Goal: Information Seeking & Learning: Learn about a topic

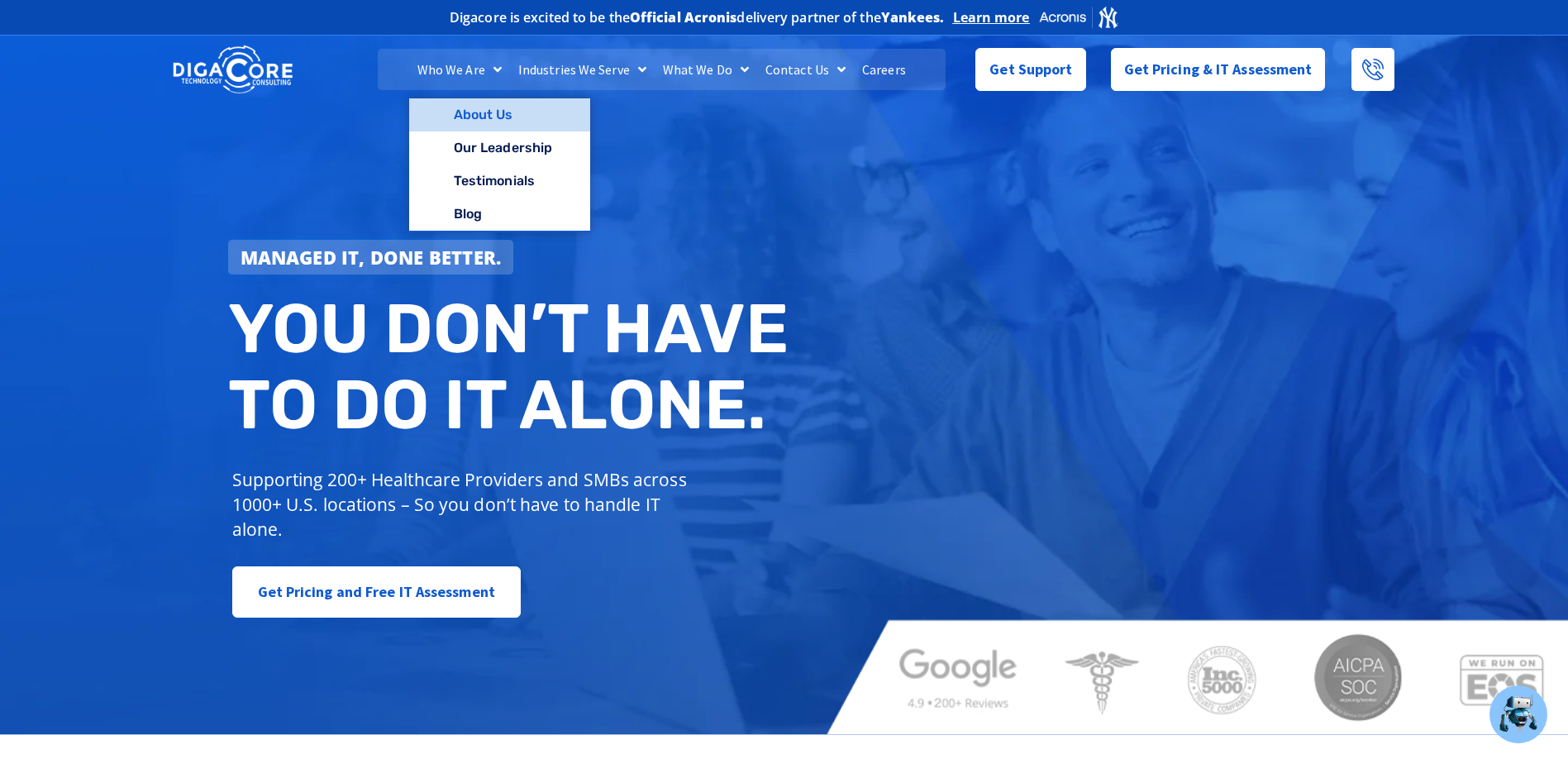
click at [474, 115] on link "About Us" at bounding box center [499, 115] width 181 height 33
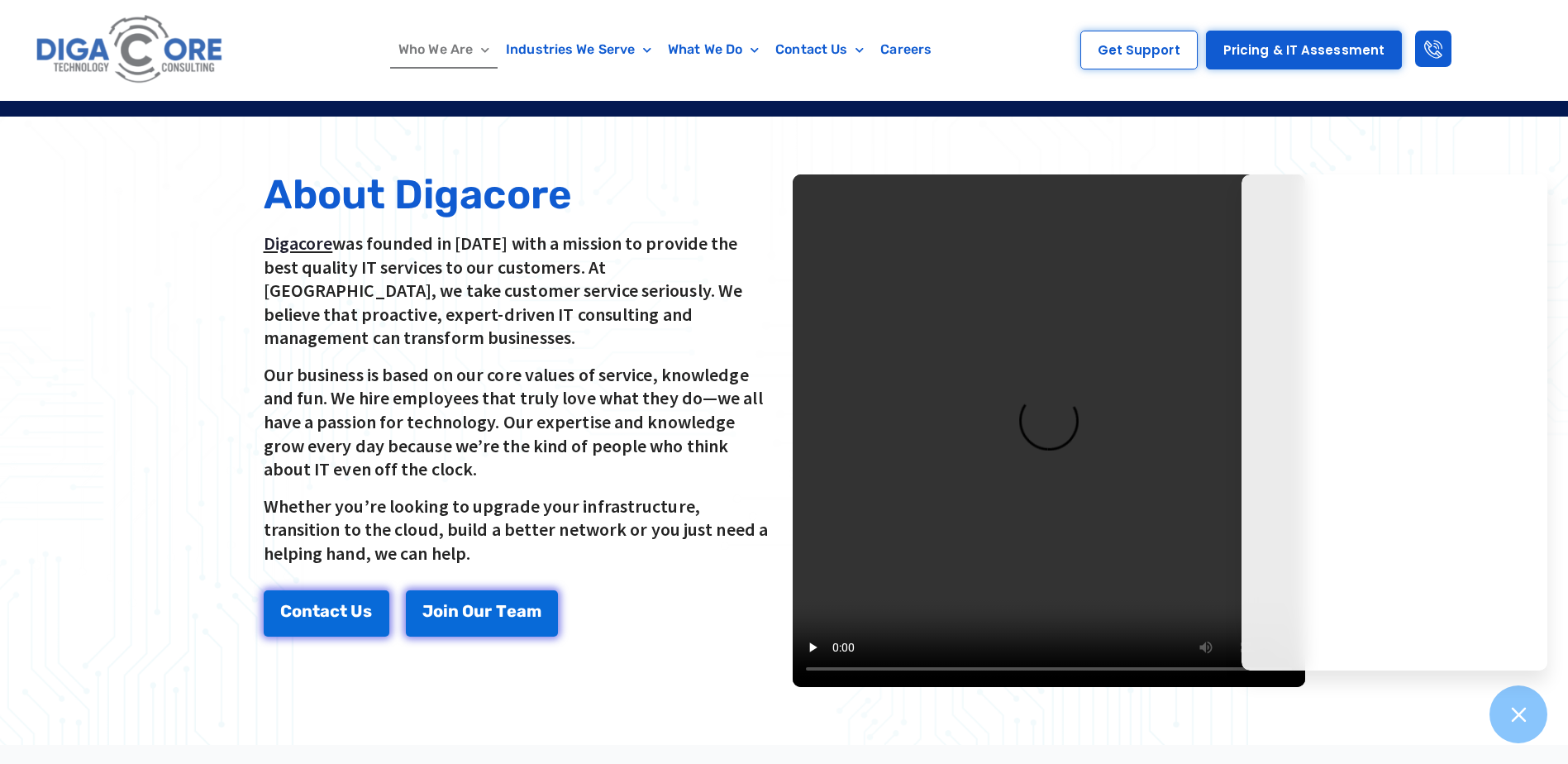
scroll to position [330, 0]
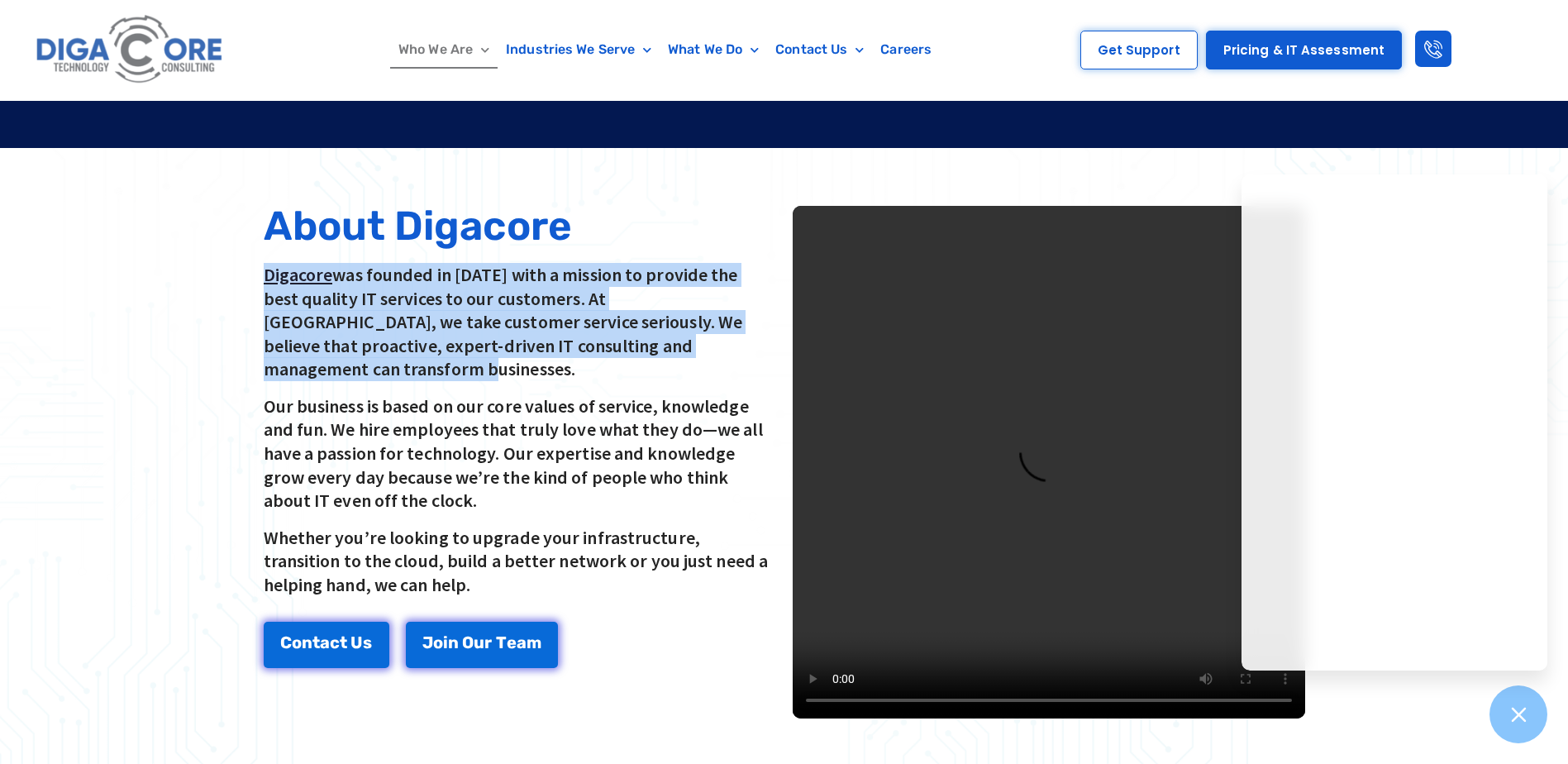
drag, startPoint x: 252, startPoint y: 267, endPoint x: 773, endPoint y: 351, distance: 527.7
click at [773, 351] on div "About Digacore Digacore was founded in 2016 with a mission to provide the best …" at bounding box center [784, 462] width 1074 height 545
copy p "Digacore was founded in 2016 with a mission to provide the best quality IT serv…"
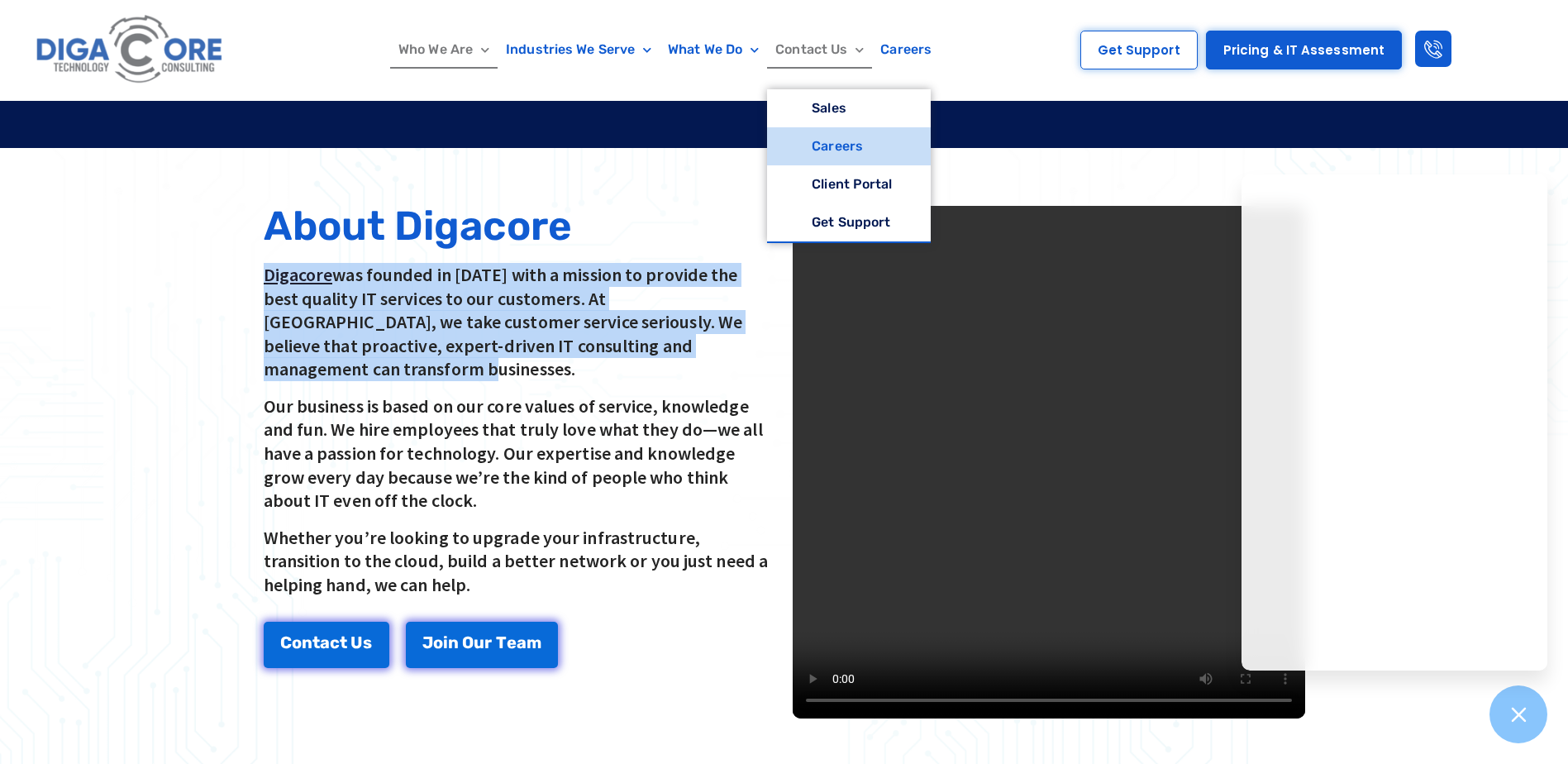
click at [811, 147] on link "Careers" at bounding box center [848, 145] width 163 height 38
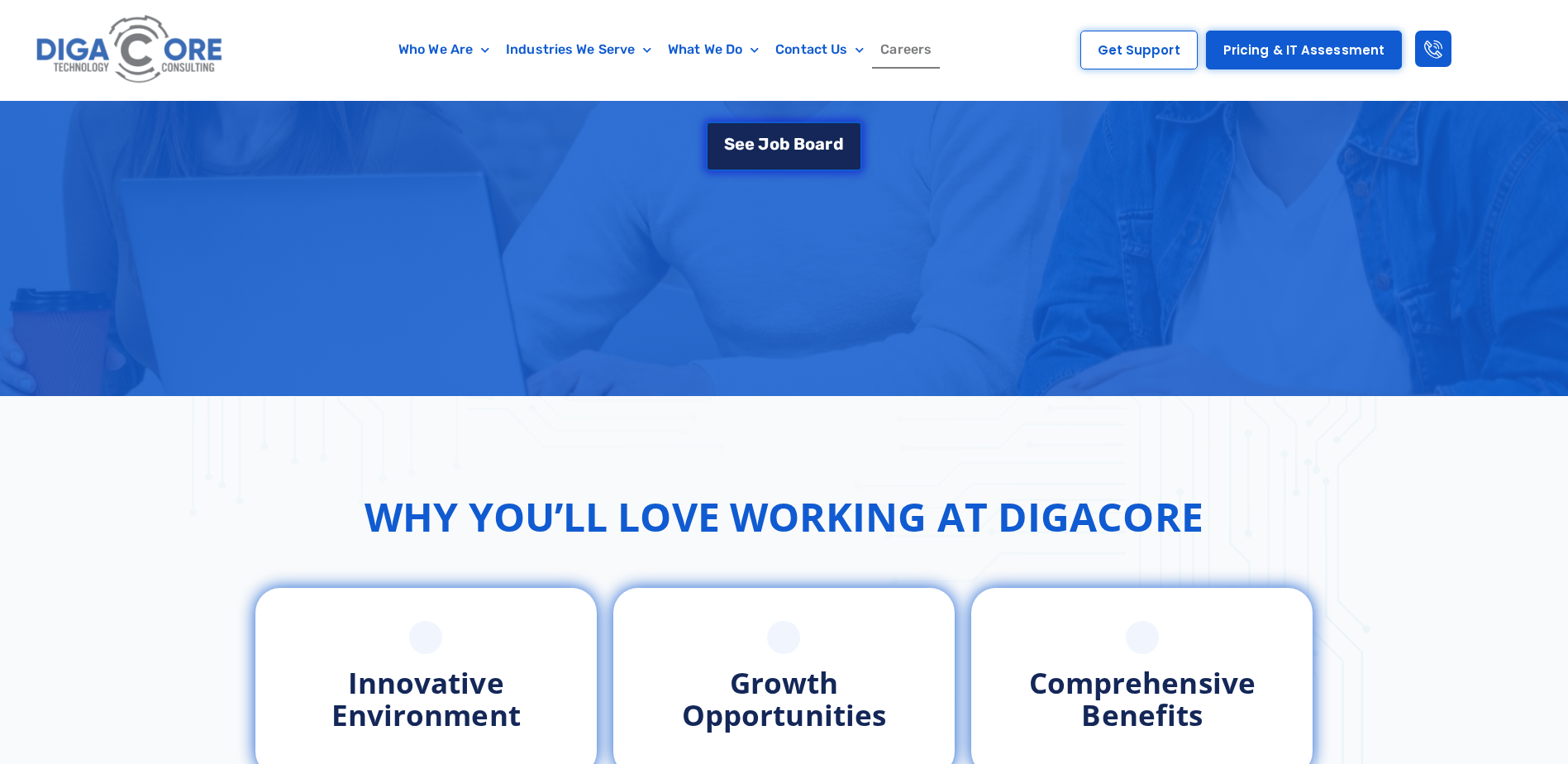
click at [752, 132] on link "S e e J [PERSON_NAME]" at bounding box center [784, 146] width 155 height 49
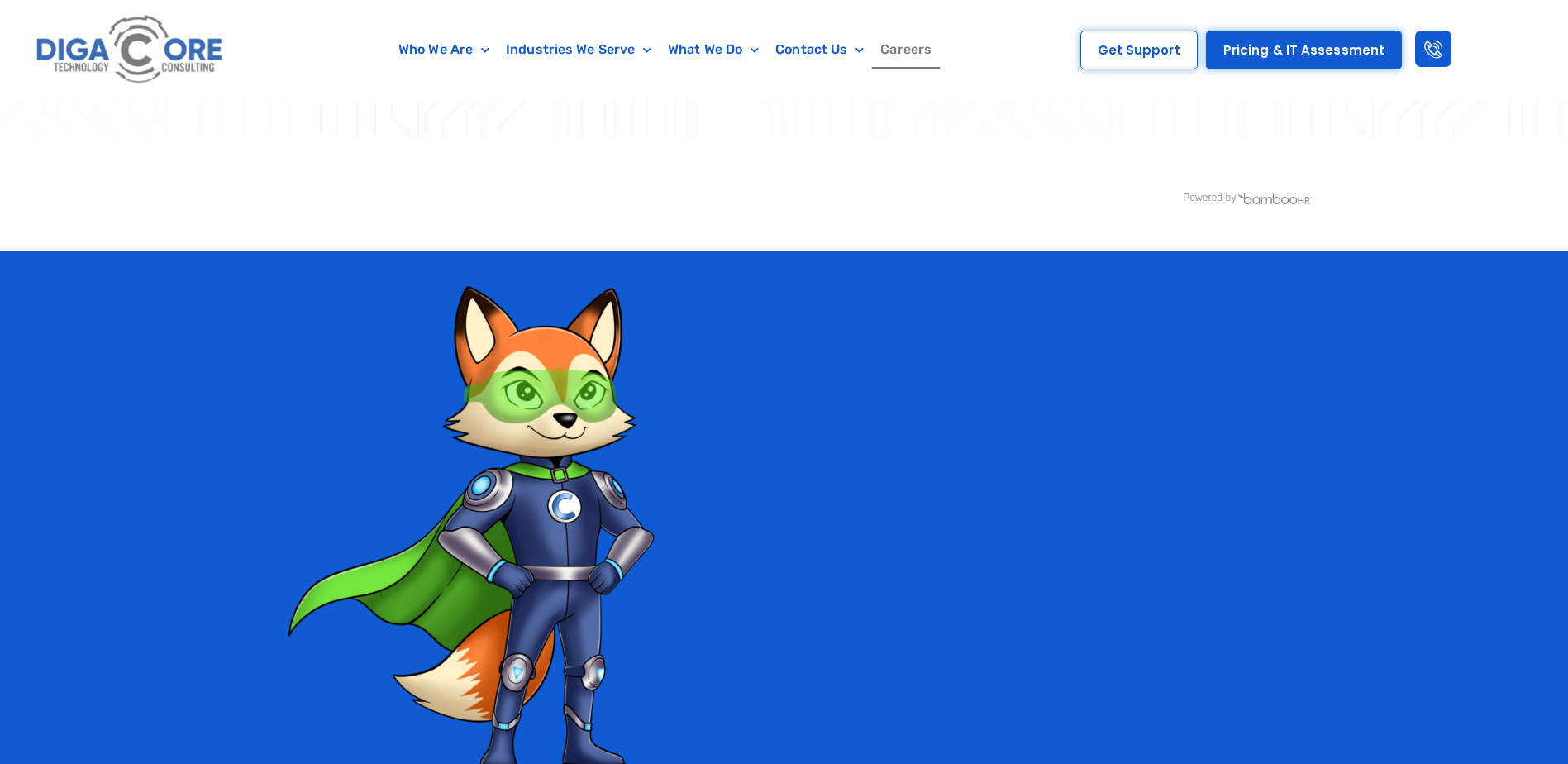
scroll to position [2848, 0]
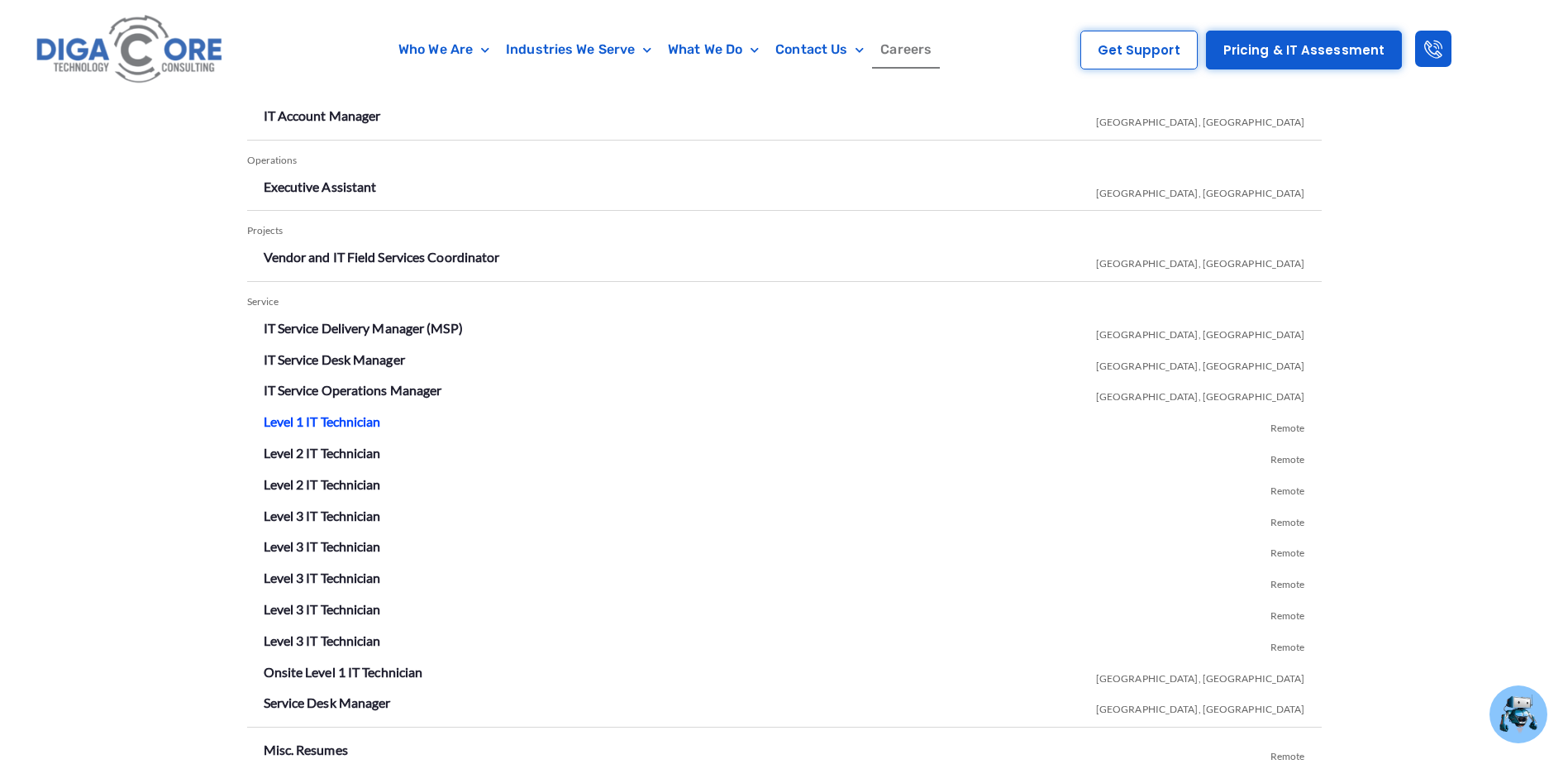
click at [294, 423] on link "Level 1 IT Technician" at bounding box center [322, 421] width 117 height 16
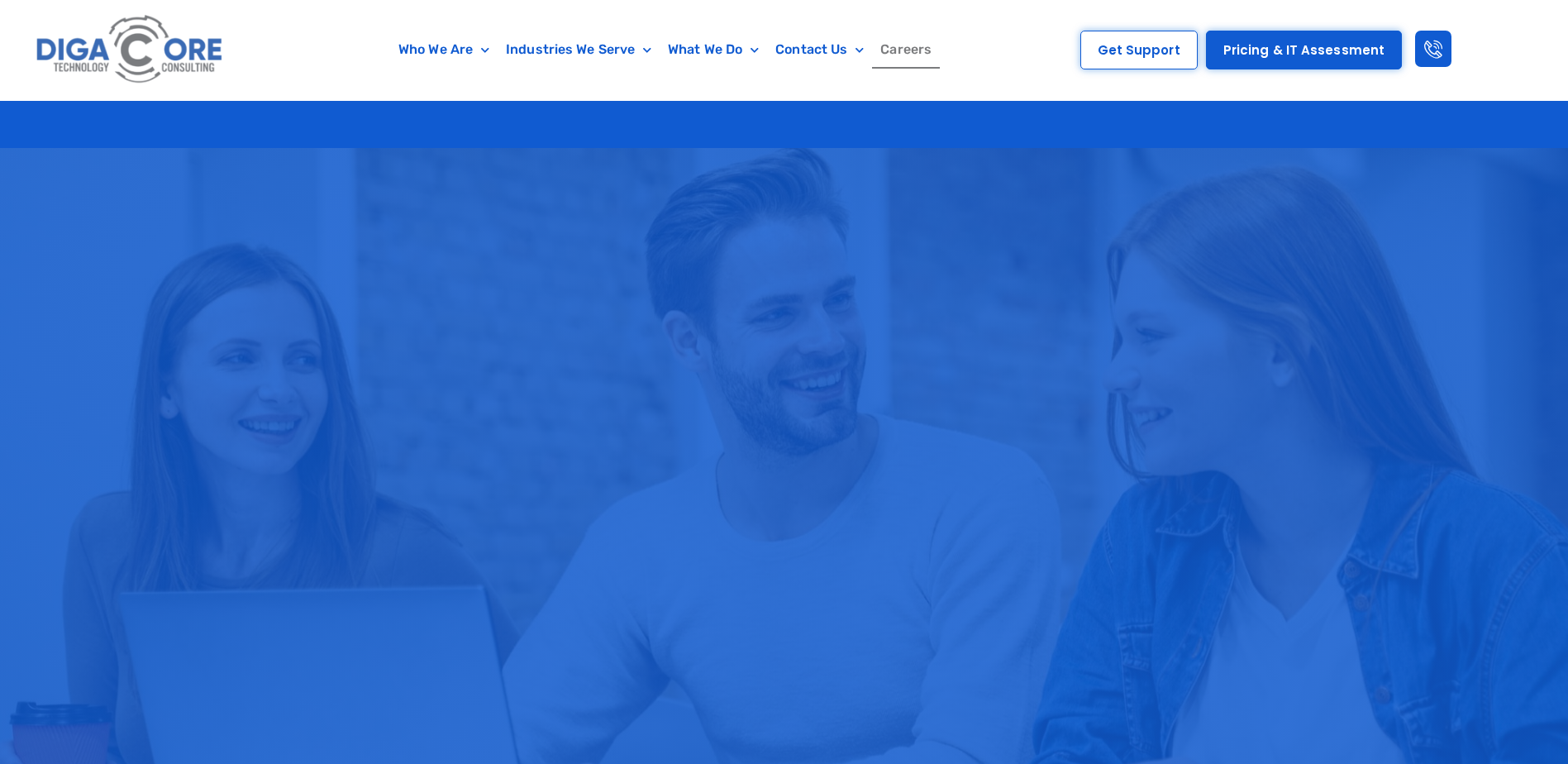
scroll to position [2848, 0]
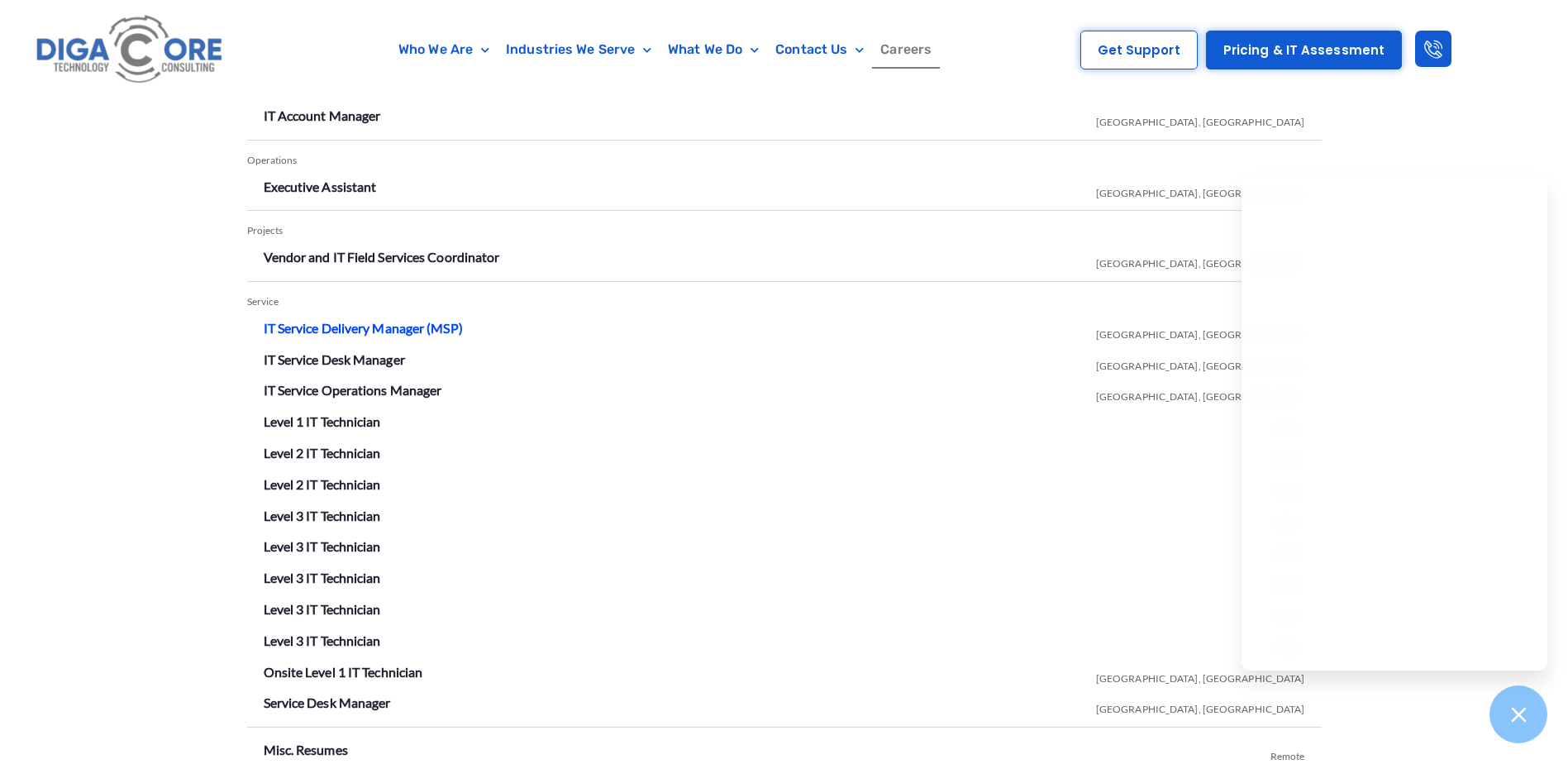
click at [361, 326] on link "IT Service Delivery Manager (MSP)" at bounding box center [363, 328] width 199 height 16
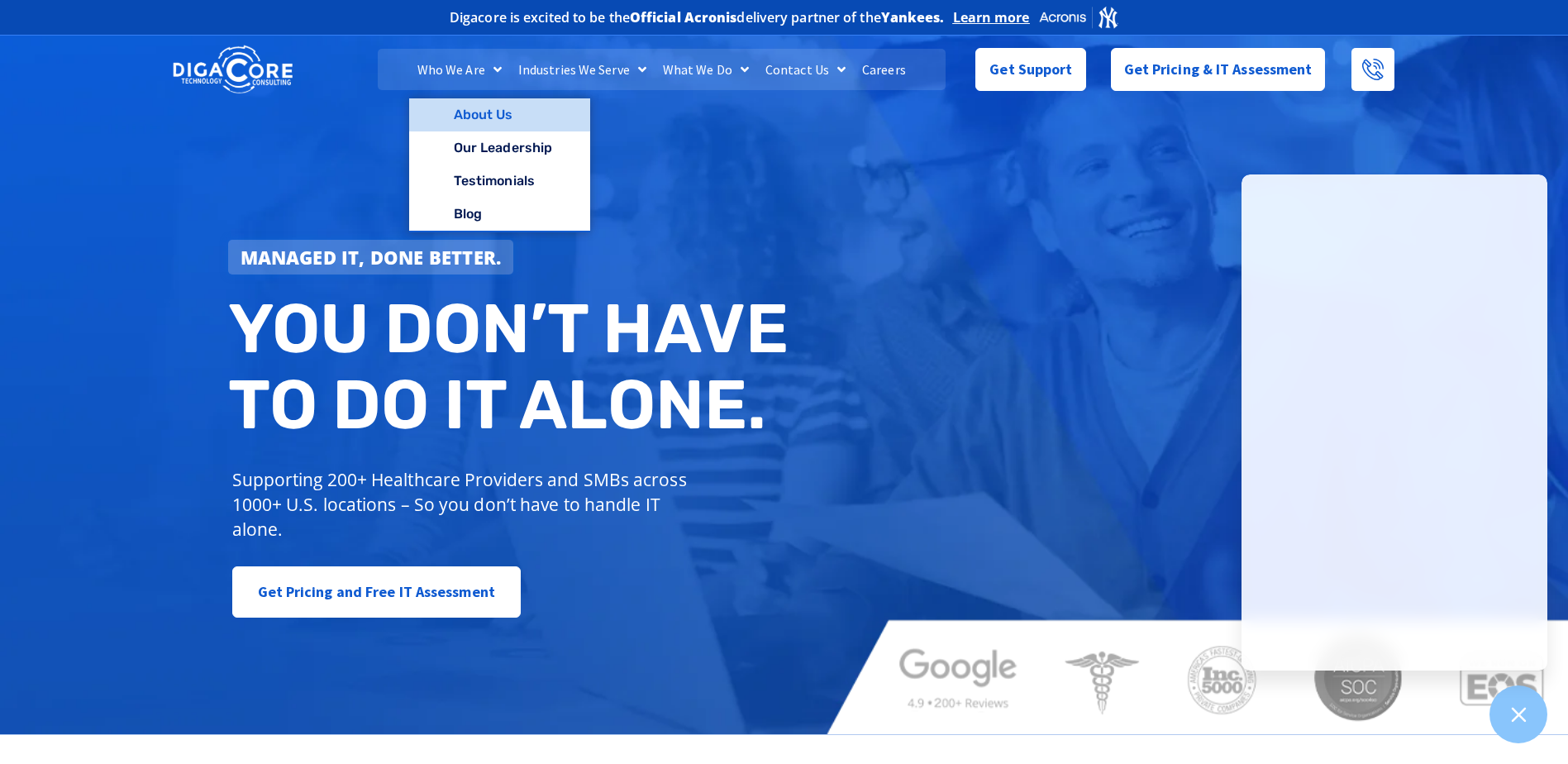
click at [466, 104] on link "About Us" at bounding box center [499, 115] width 181 height 33
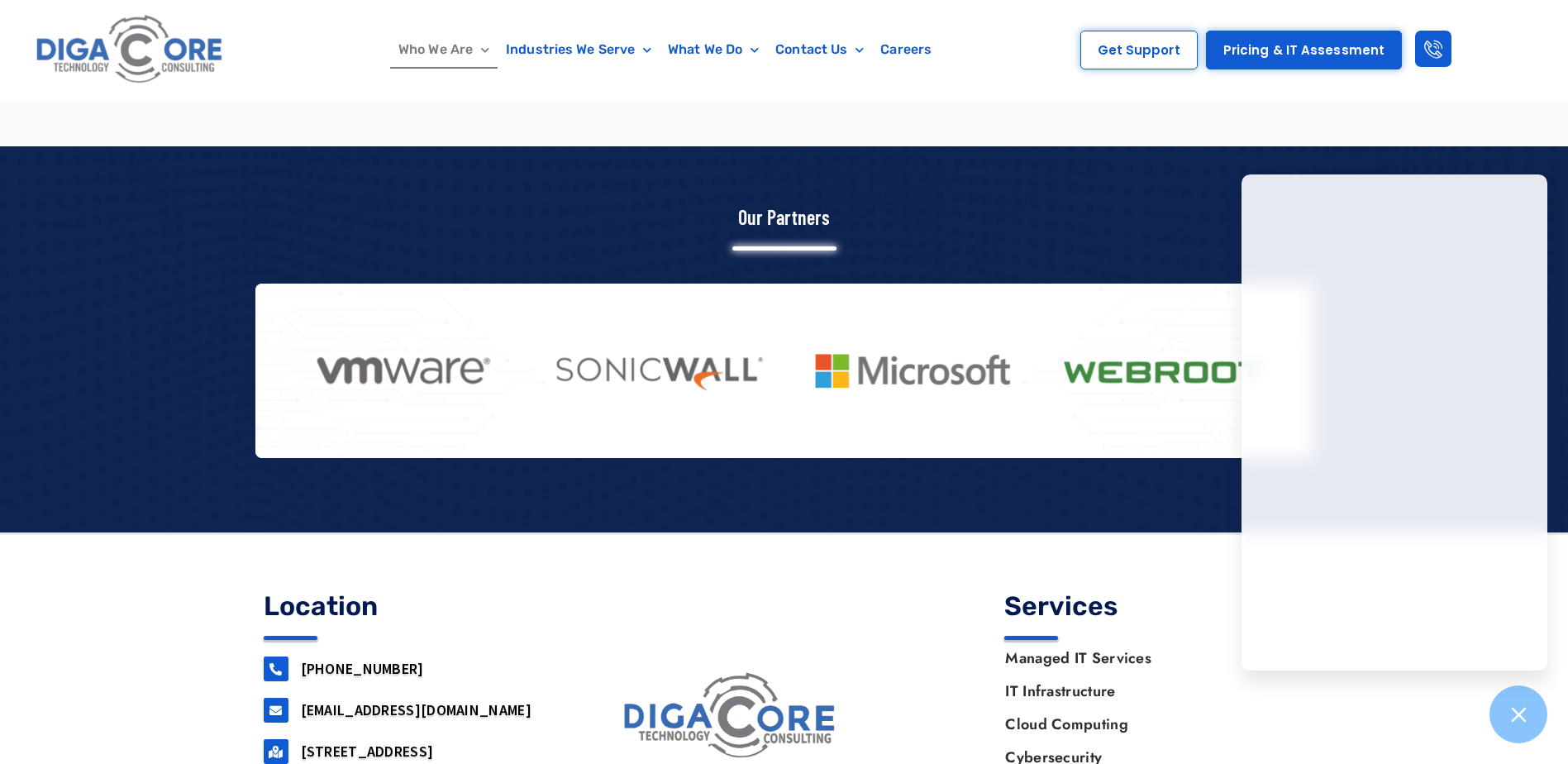
scroll to position [2116, 0]
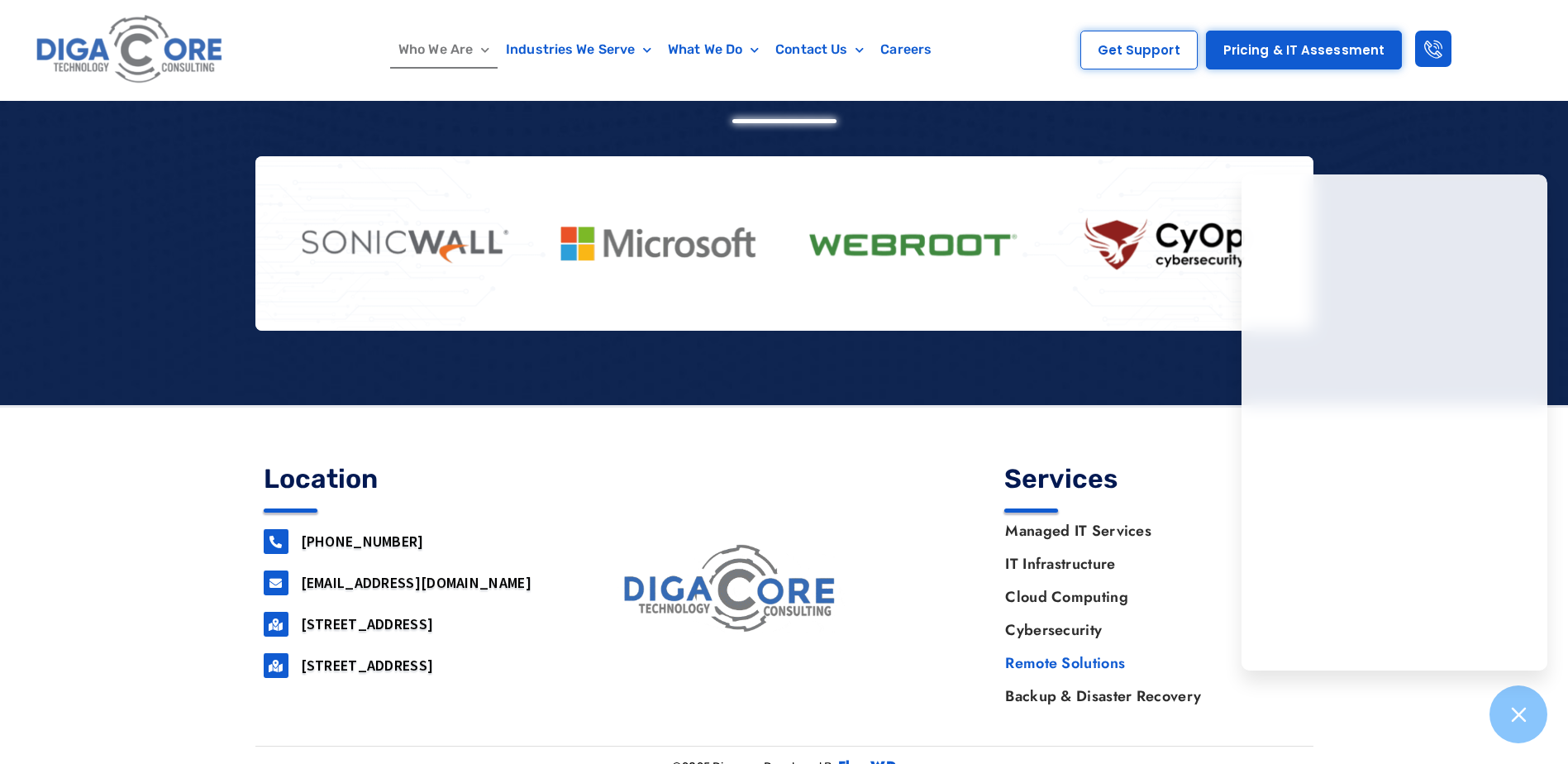
click at [1052, 646] on link "Remote Solutions" at bounding box center [1147, 663] width 316 height 33
